Goal: Find specific page/section: Find specific page/section

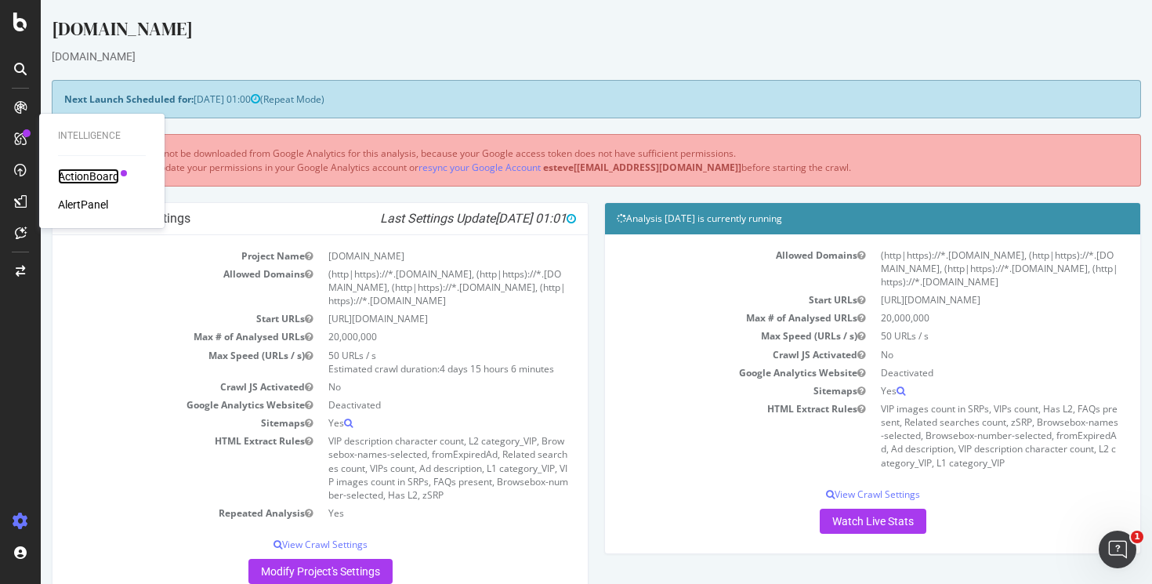
click at [95, 172] on div "ActionBoard" at bounding box center [88, 176] width 61 height 16
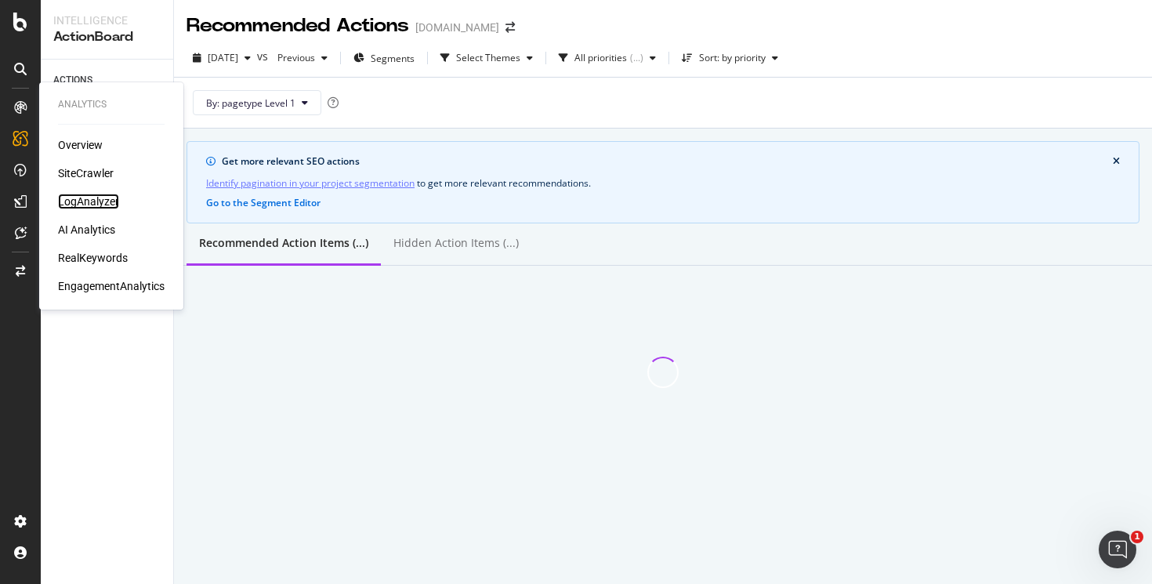
click at [92, 197] on div "LogAnalyzer" at bounding box center [88, 202] width 61 height 16
